Goal: Entertainment & Leisure: Consume media (video, audio)

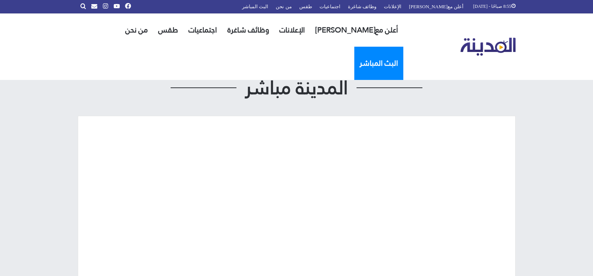
click at [354, 47] on link "البث المباشر" at bounding box center [378, 63] width 49 height 33
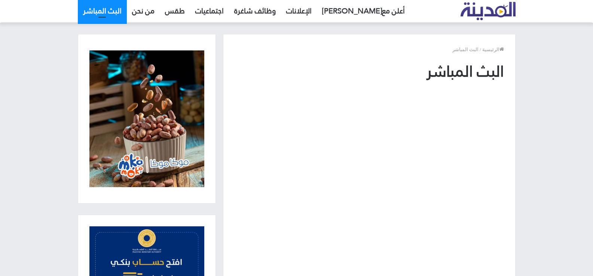
scroll to position [37, 0]
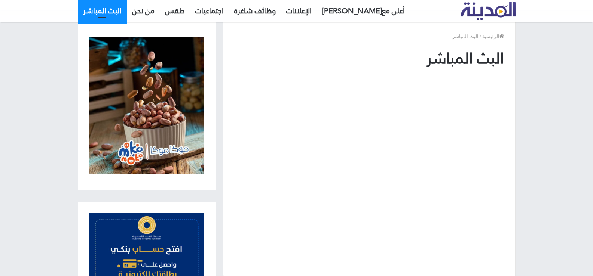
click at [99, 16] on link "البث المباشر" at bounding box center [102, 11] width 49 height 22
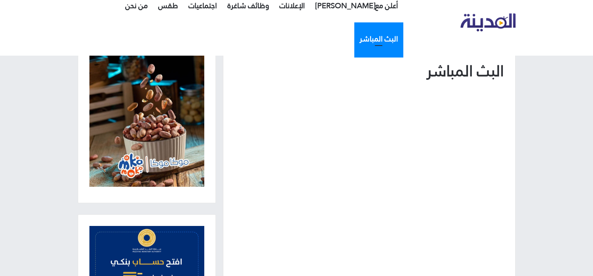
scroll to position [37, 0]
